Goal: Navigation & Orientation: Understand site structure

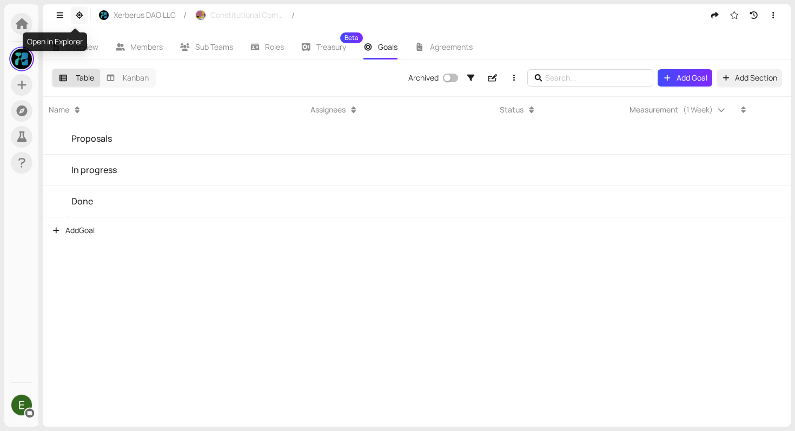
click at [78, 16] on icon "button" at bounding box center [80, 15] width 8 height 8
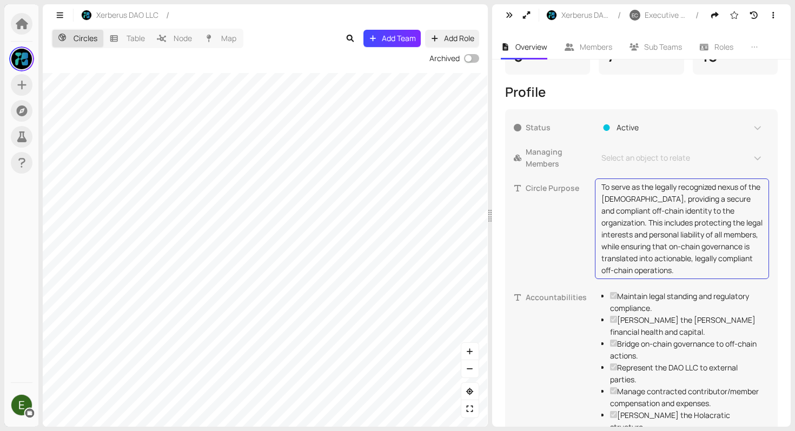
scroll to position [309, 0]
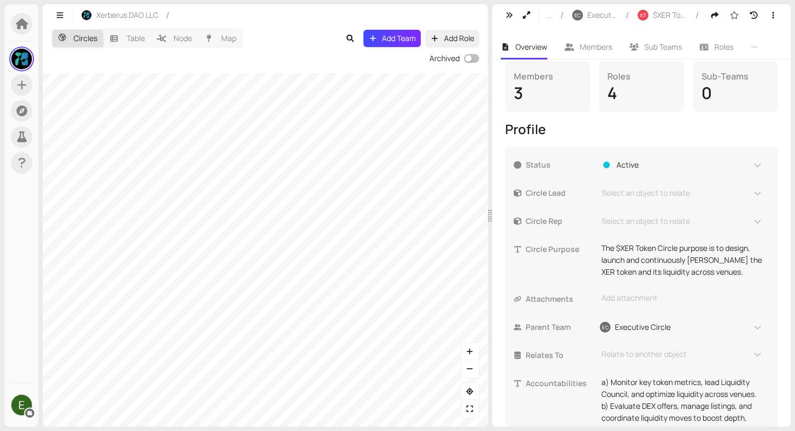
scroll to position [179, 0]
click at [715, 50] on span "Roles" at bounding box center [723, 47] width 19 height 10
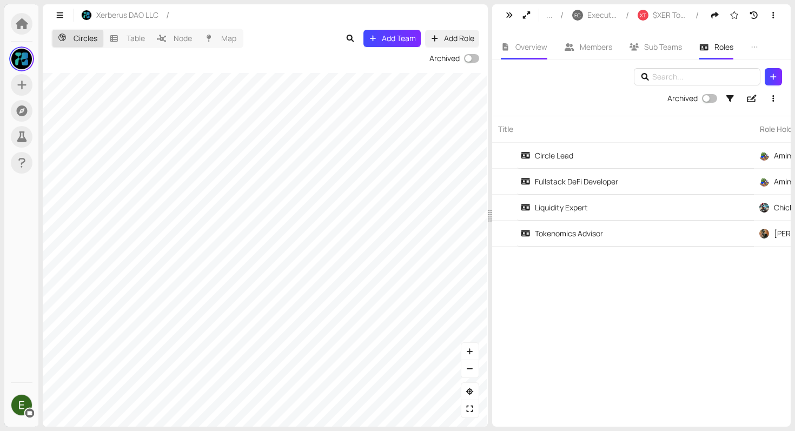
click at [519, 44] on span "Overview" at bounding box center [531, 47] width 32 height 10
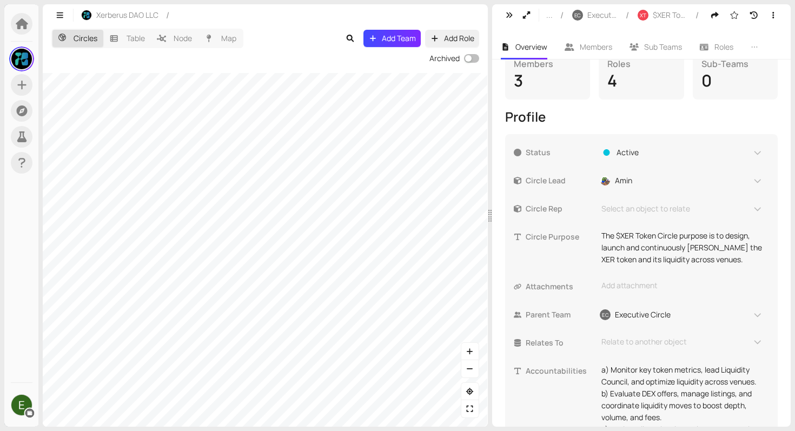
scroll to position [189, 0]
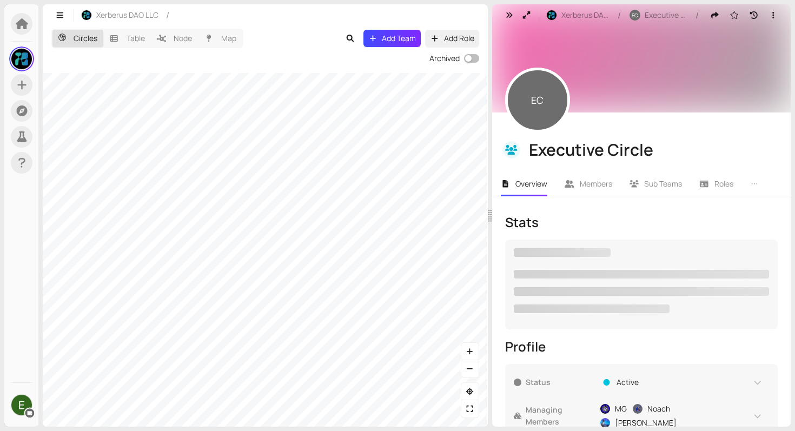
checkbox input "true"
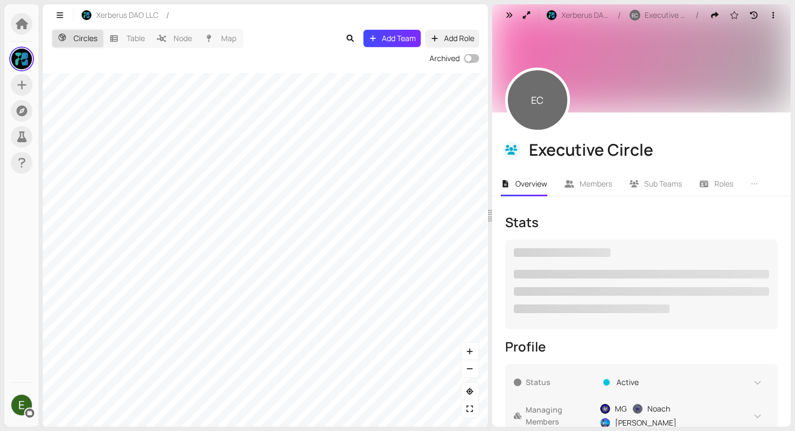
checkbox input "true"
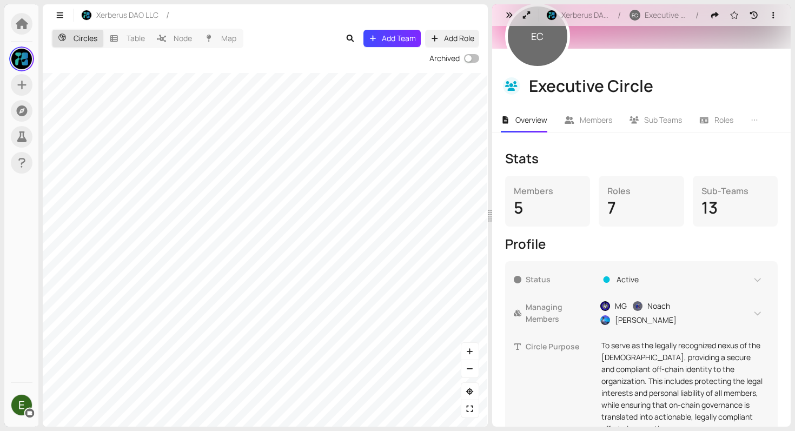
scroll to position [65, 0]
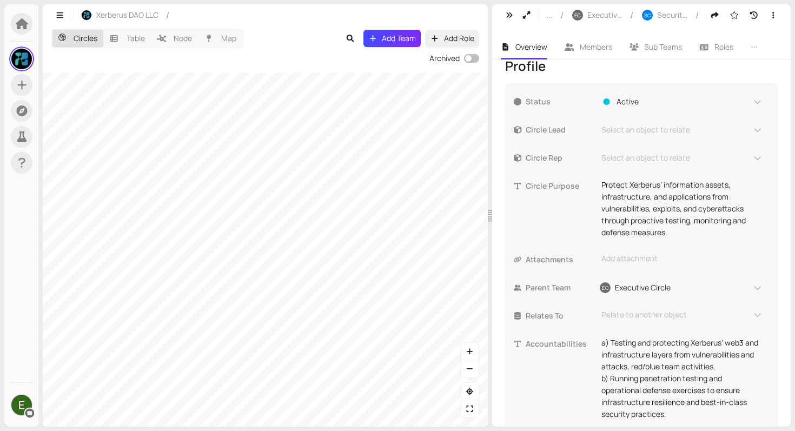
scroll to position [268, 0]
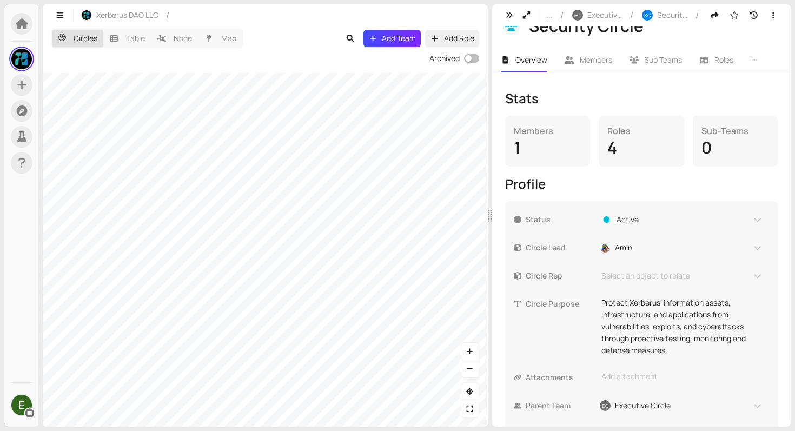
scroll to position [268, 0]
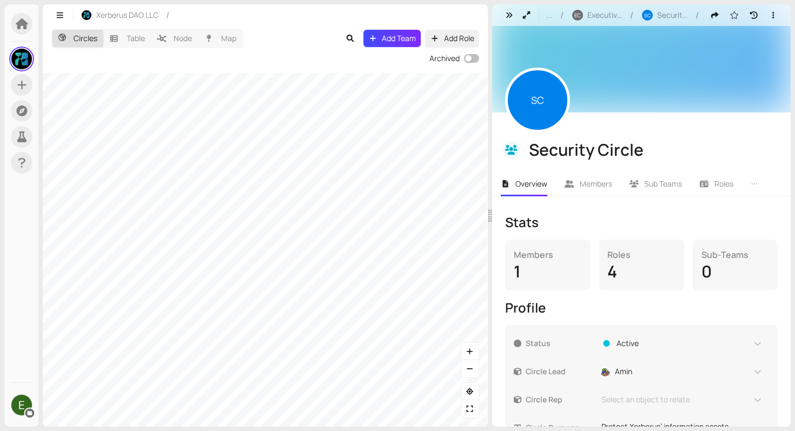
scroll to position [268, 0]
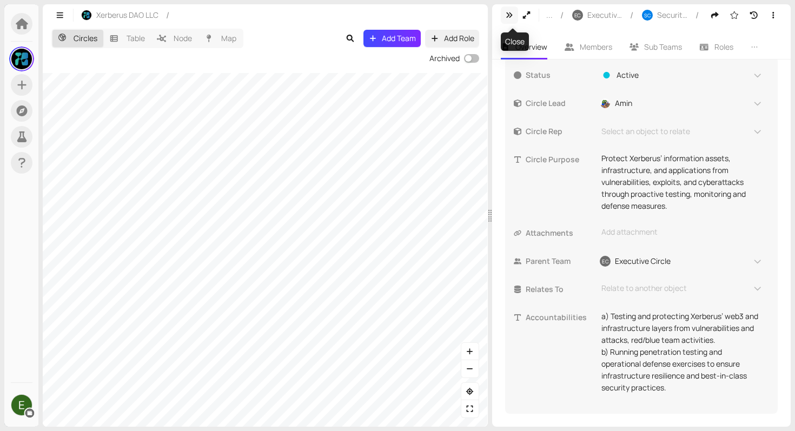
click at [509, 18] on icon "button" at bounding box center [510, 15] width 10 height 8
